Goal: Task Accomplishment & Management: Manage account settings

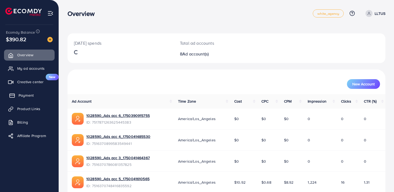
click at [30, 95] on span "Payment" at bounding box center [26, 95] width 15 height 5
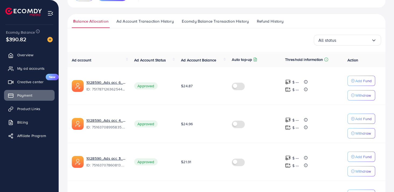
scroll to position [79, 0]
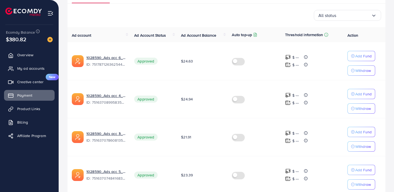
scroll to position [77, 0]
